Goal: Navigation & Orientation: Go to known website

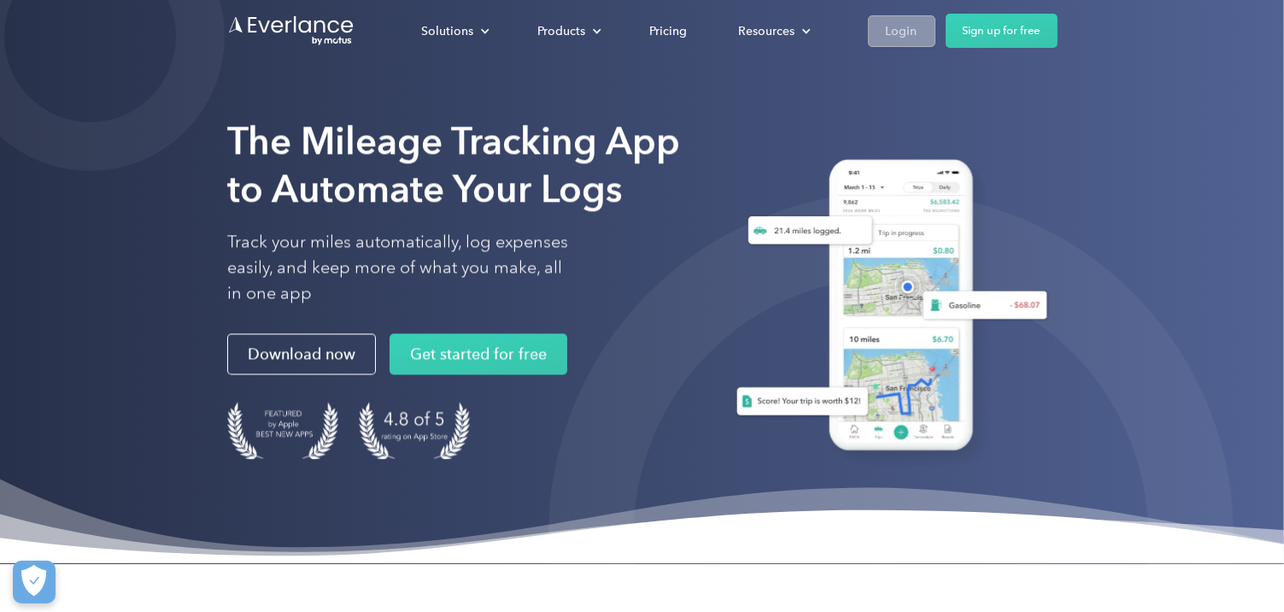
click at [906, 30] on div "Login" at bounding box center [902, 31] width 32 height 21
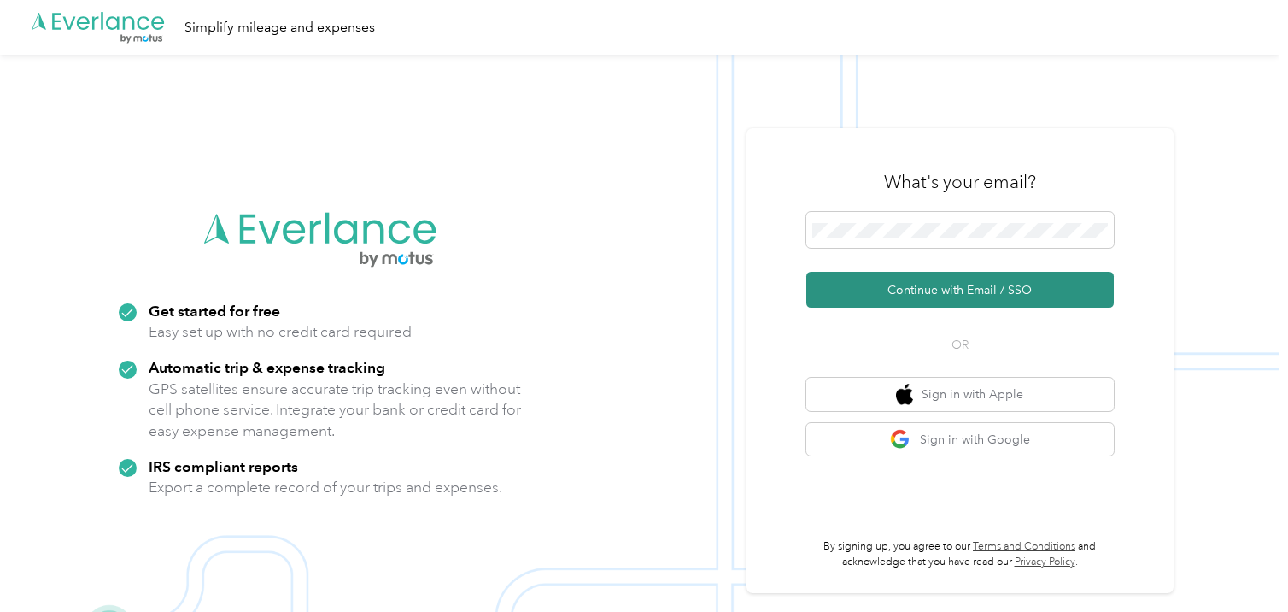
click at [937, 283] on button "Continue with Email / SSO" at bounding box center [961, 290] width 308 height 36
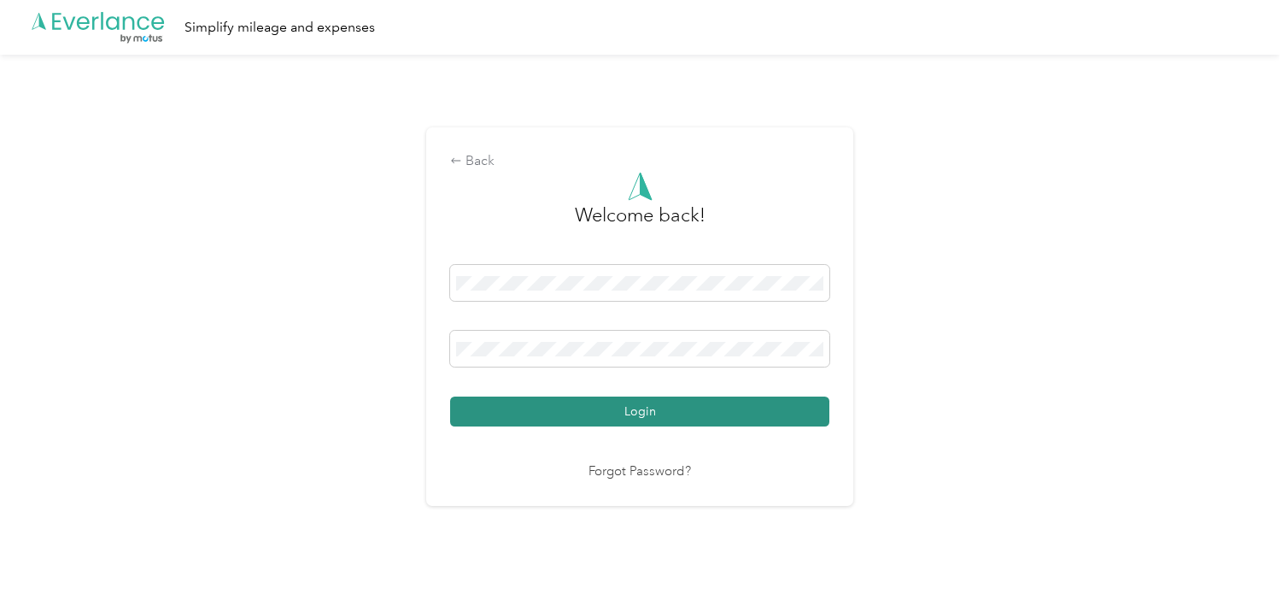
click at [643, 406] on button "Login" at bounding box center [639, 411] width 379 height 30
